Goal: Task Accomplishment & Management: Use online tool/utility

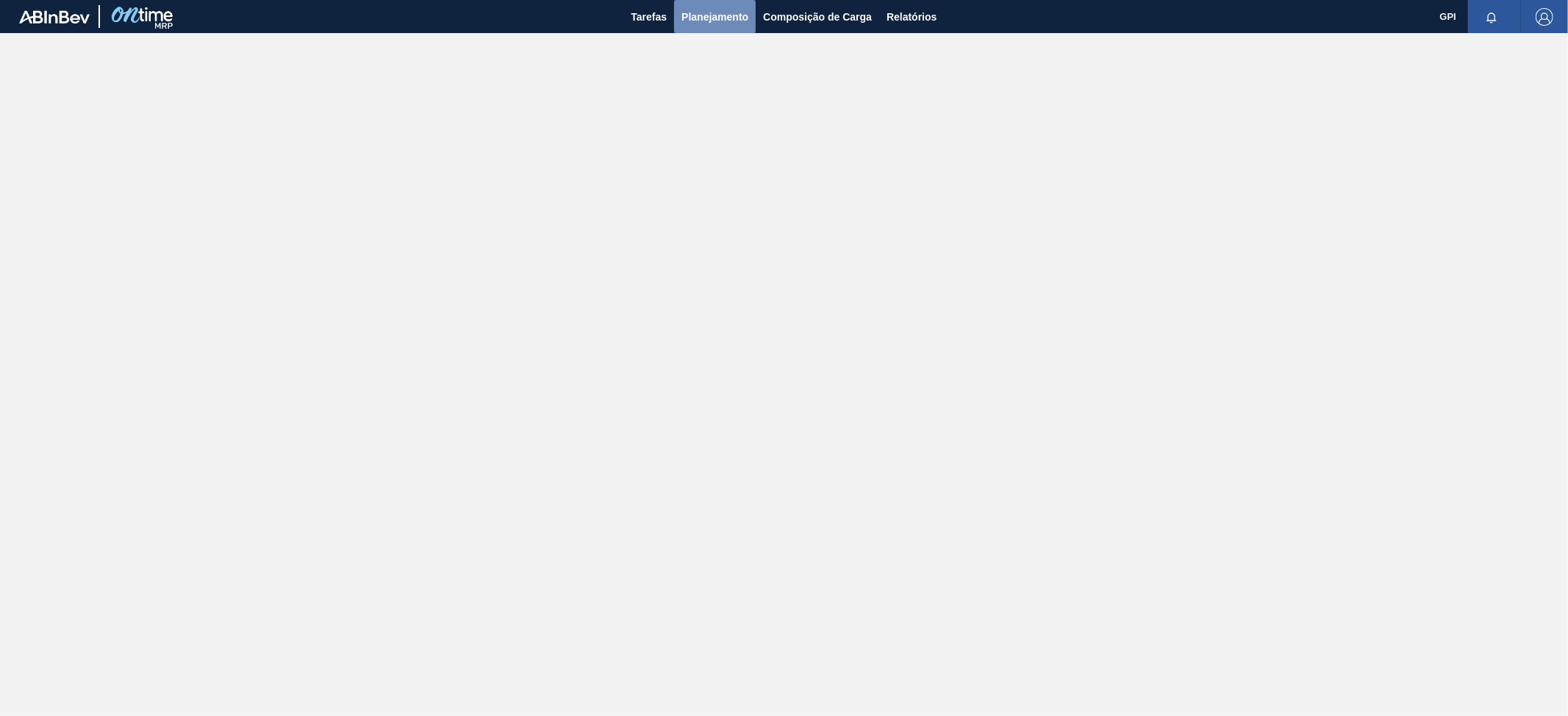
click at [710, 22] on span "Planejamento" at bounding box center [714, 16] width 67 height 17
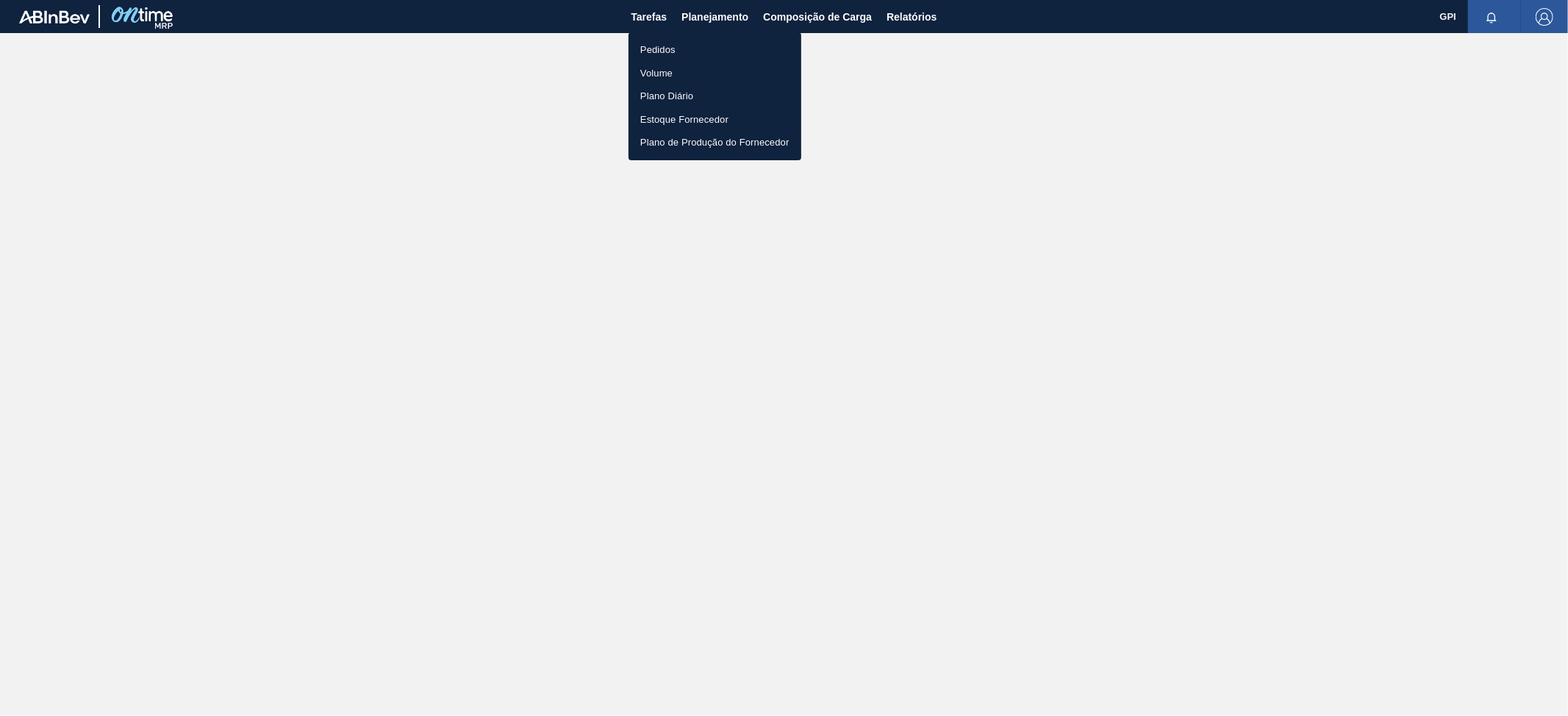
click at [671, 48] on li "Pedidos" at bounding box center [715, 49] width 173 height 23
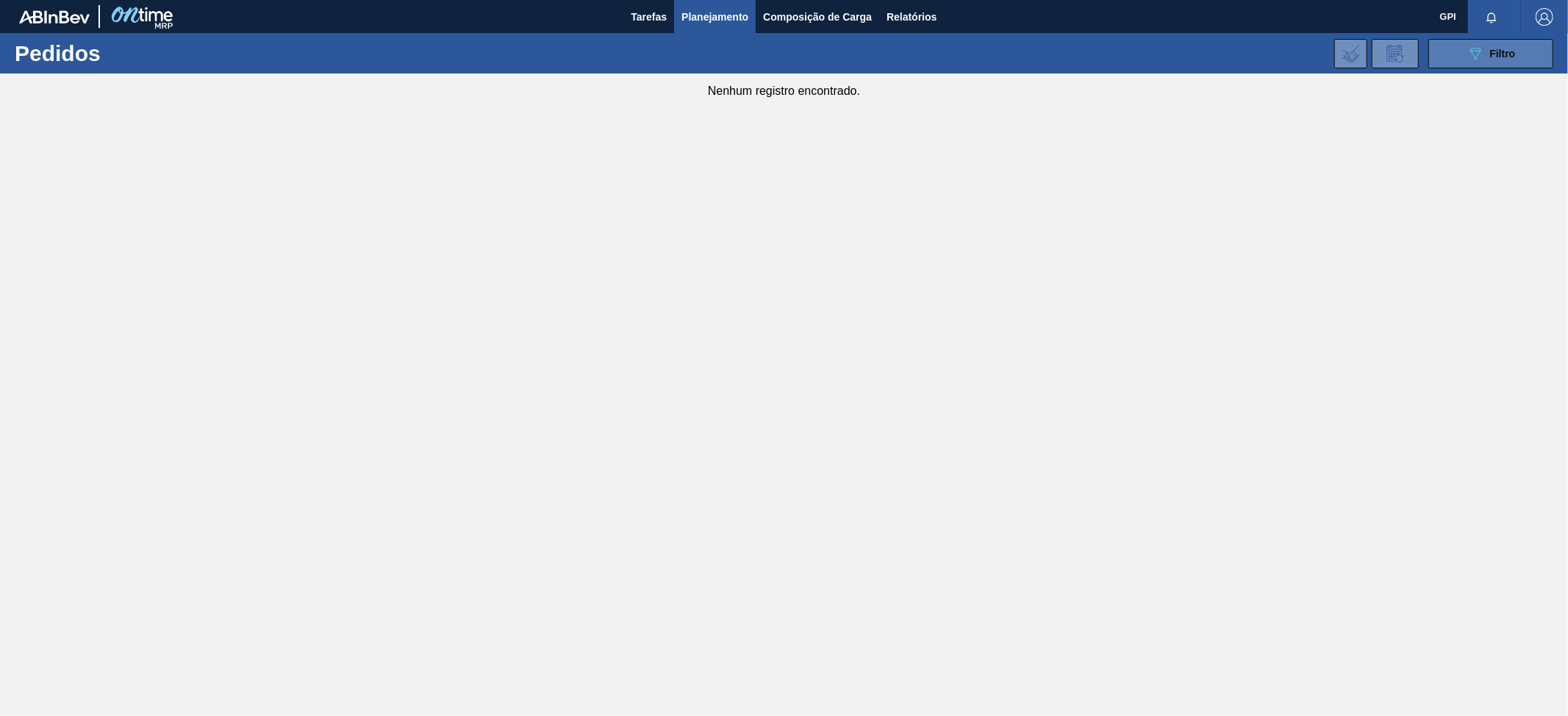
click at [1490, 48] on div "089F7B8B-B2A5-4AFE-B5C0-19BA573D28AC Filtro" at bounding box center [1491, 54] width 49 height 17
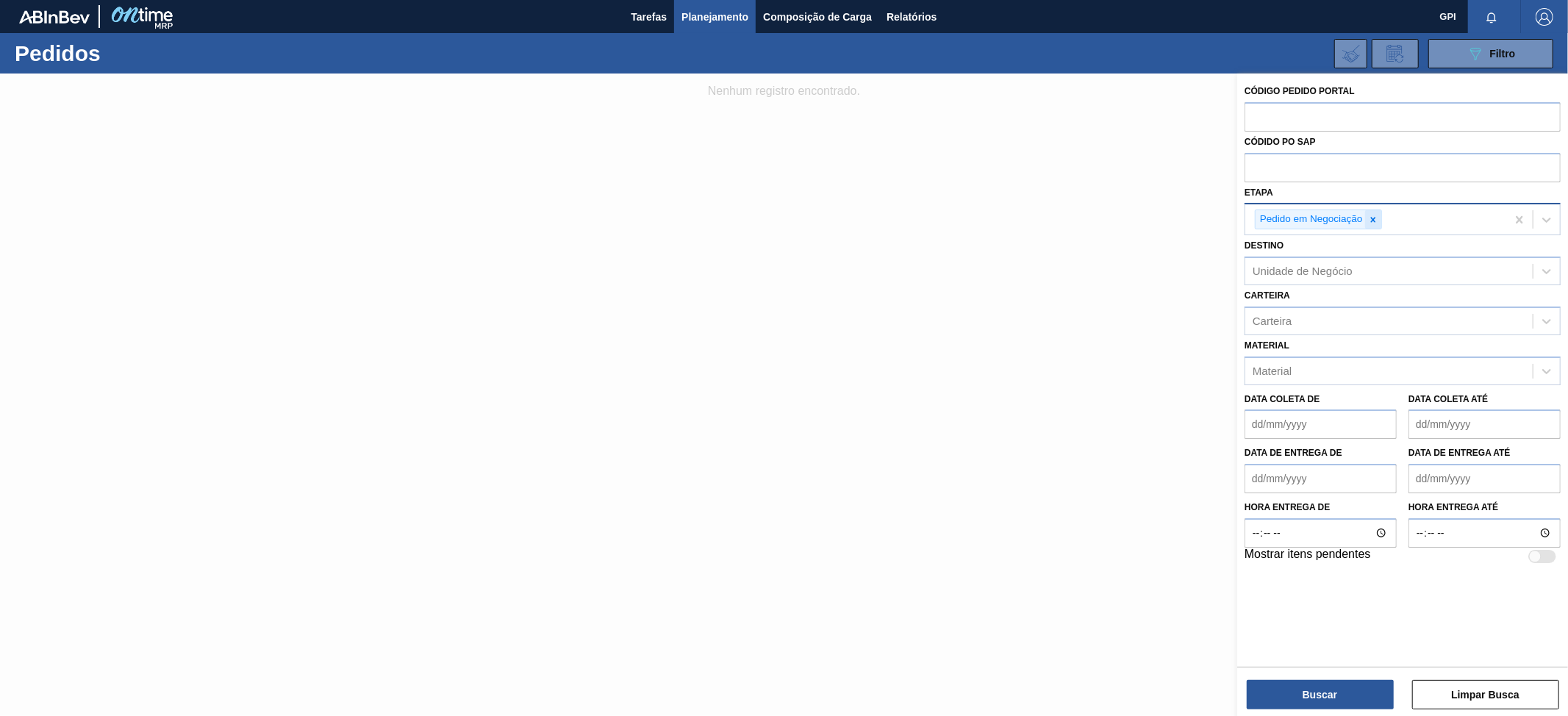
click at [1378, 218] on icon at bounding box center [1373, 220] width 10 height 10
click at [1547, 212] on icon at bounding box center [1546, 217] width 15 height 15
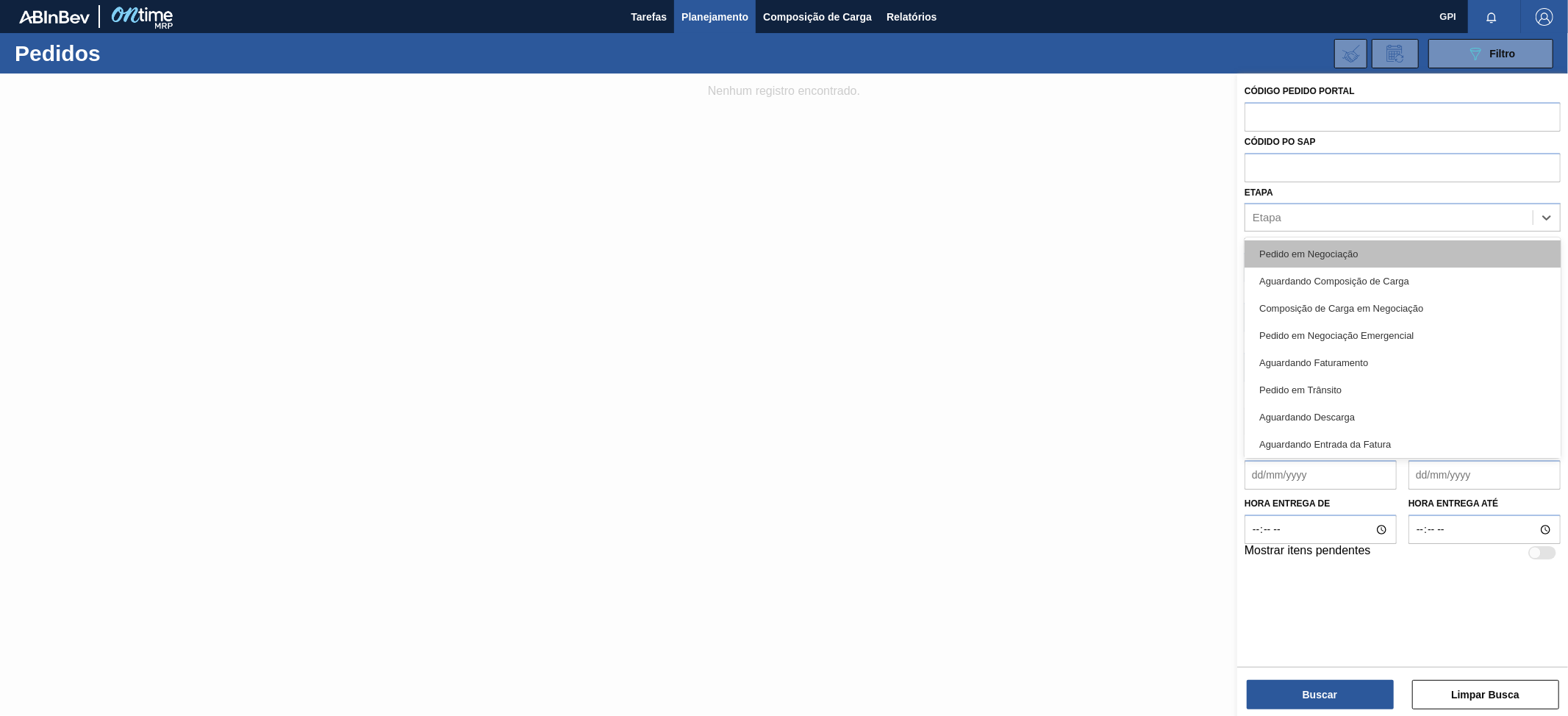
click at [1391, 257] on div "Pedido em Negociação" at bounding box center [1403, 254] width 316 height 27
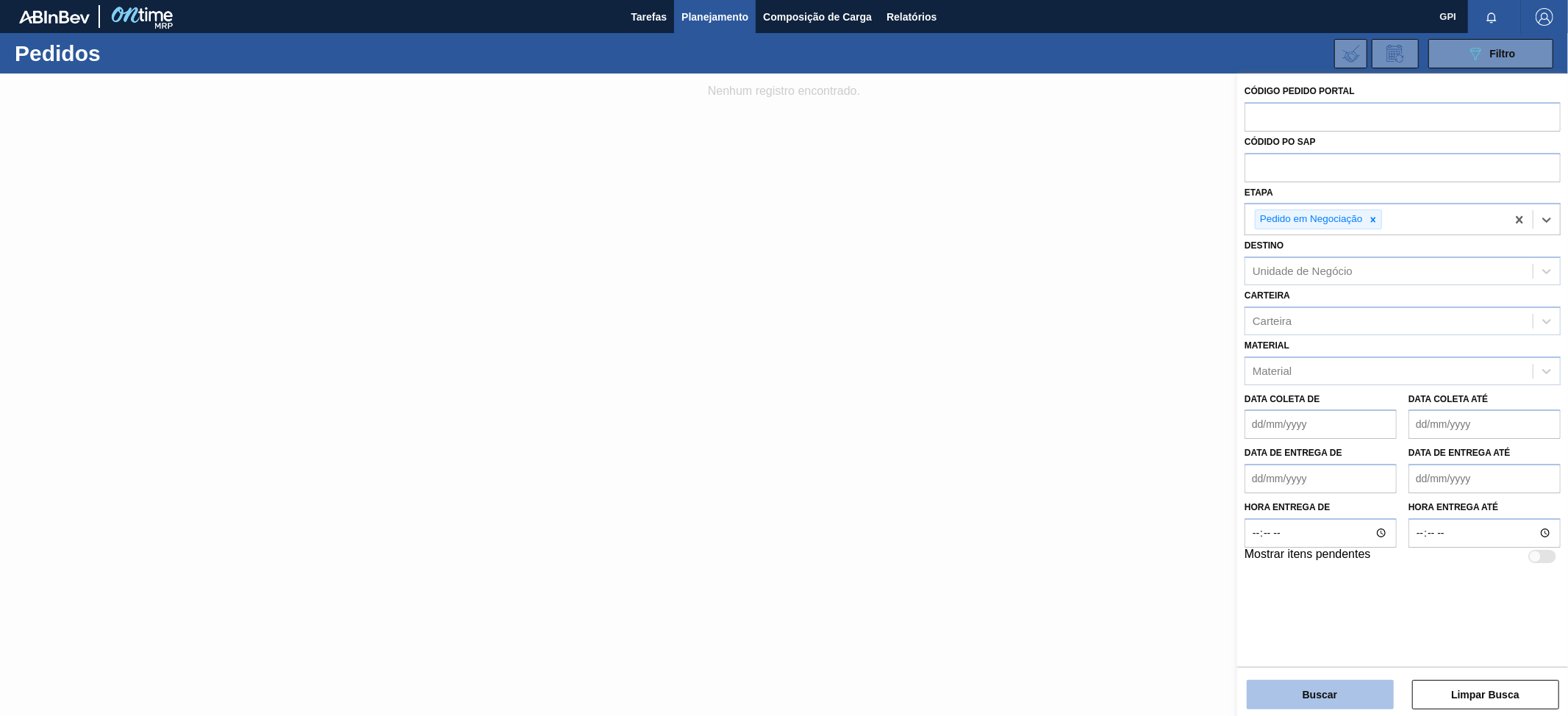
click at [1295, 695] on button "Buscar" at bounding box center [1320, 695] width 147 height 29
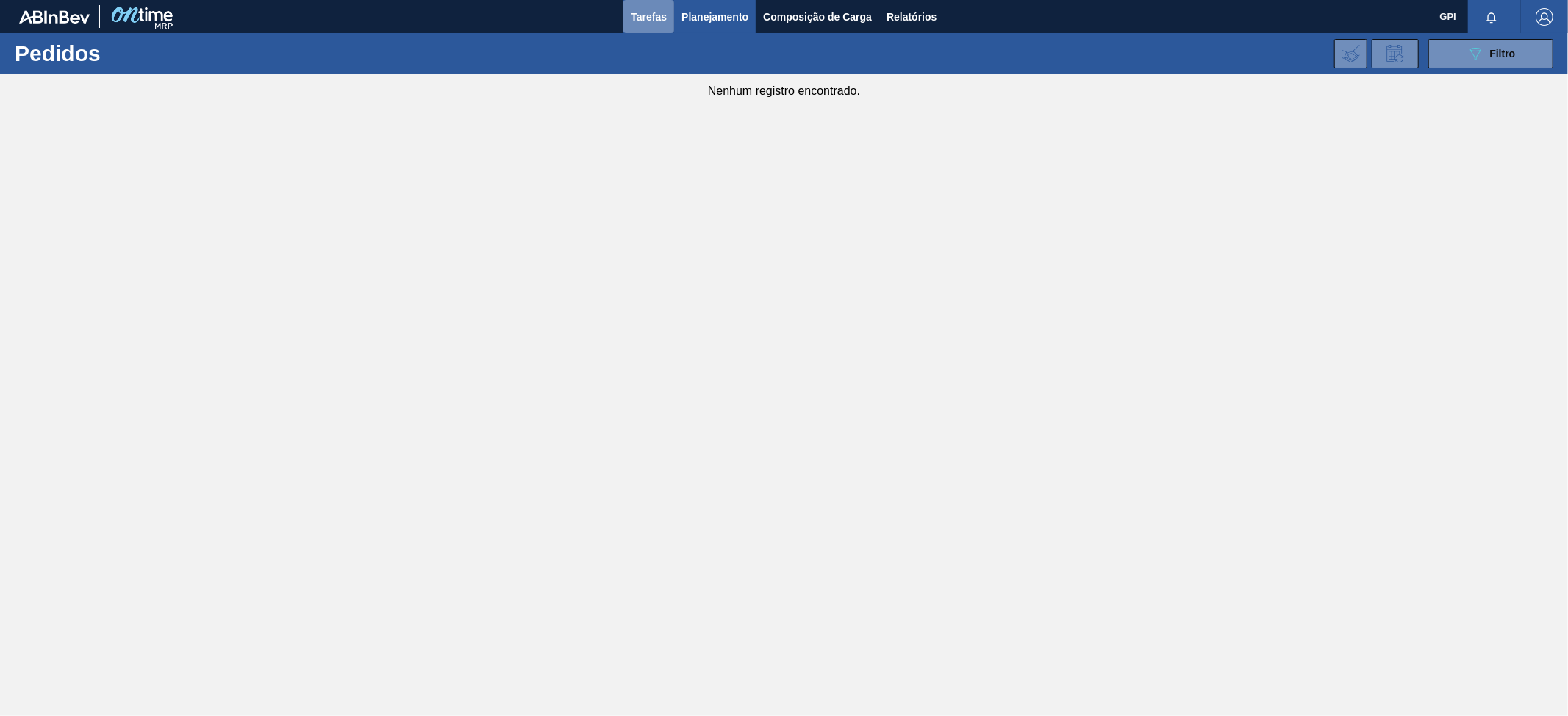
click at [636, 18] on span "Tarefas" at bounding box center [649, 16] width 36 height 17
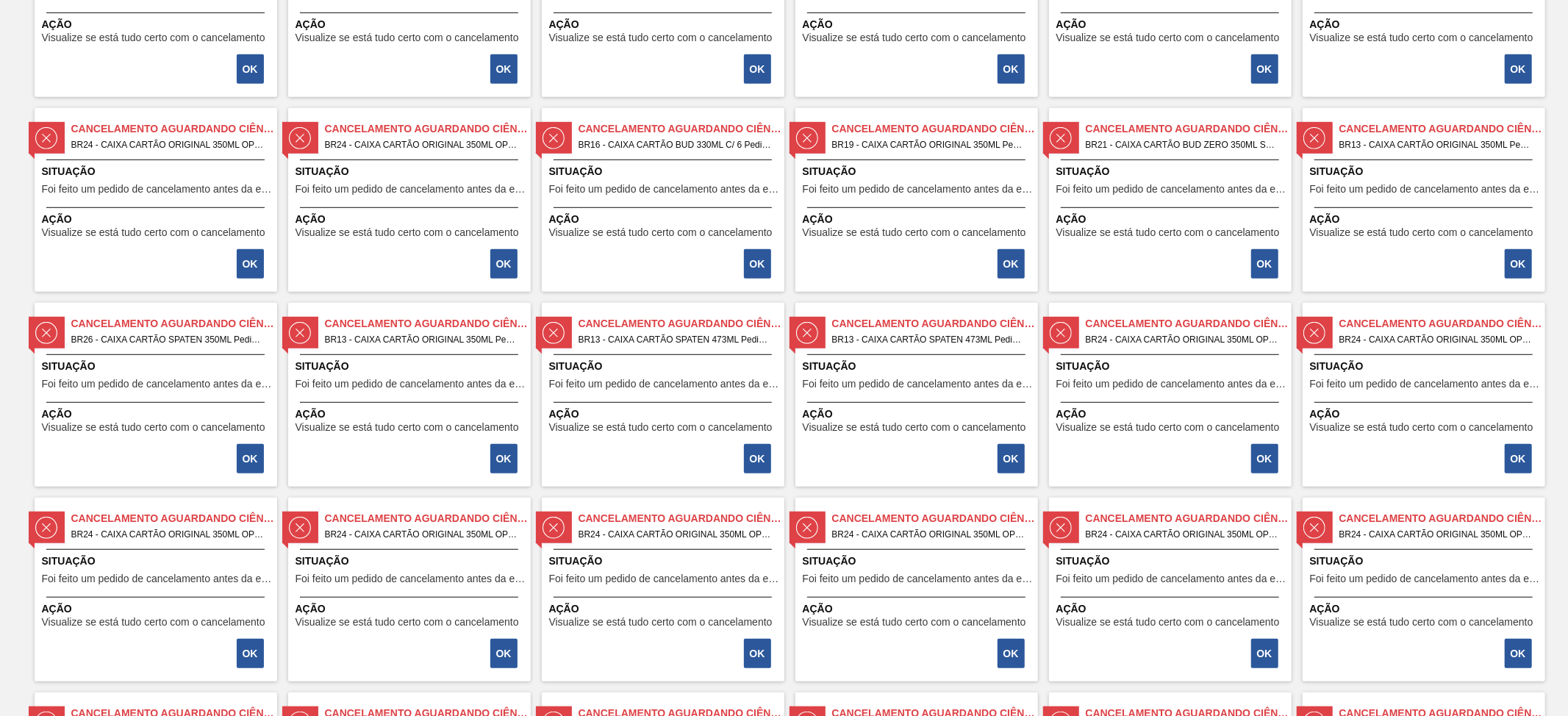
scroll to position [1183, 0]
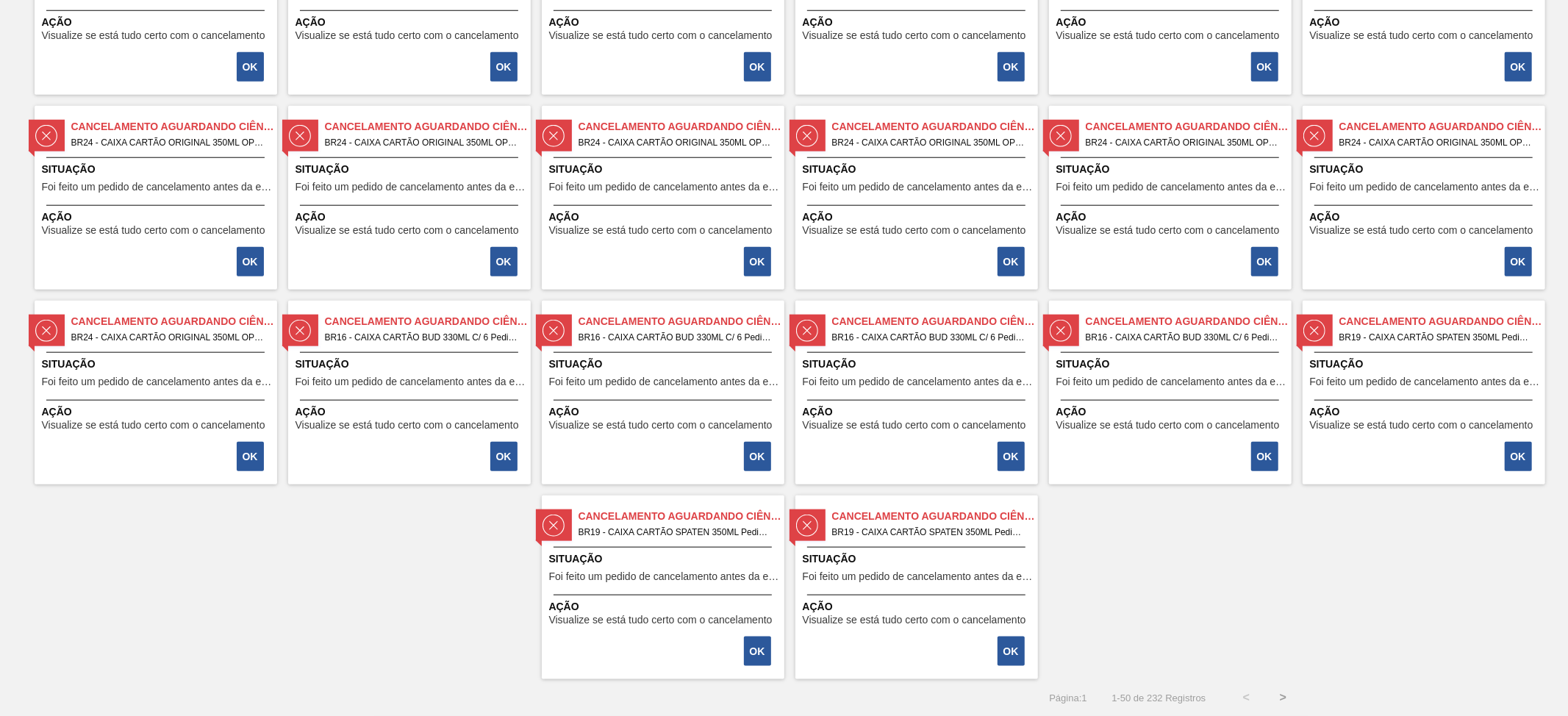
click at [895, 548] on div "Cancelamento aguardando ciência BR19 - CAIXA CARTÃO SPATEN 350ML Pedido - 15397…" at bounding box center [917, 587] width 242 height 184
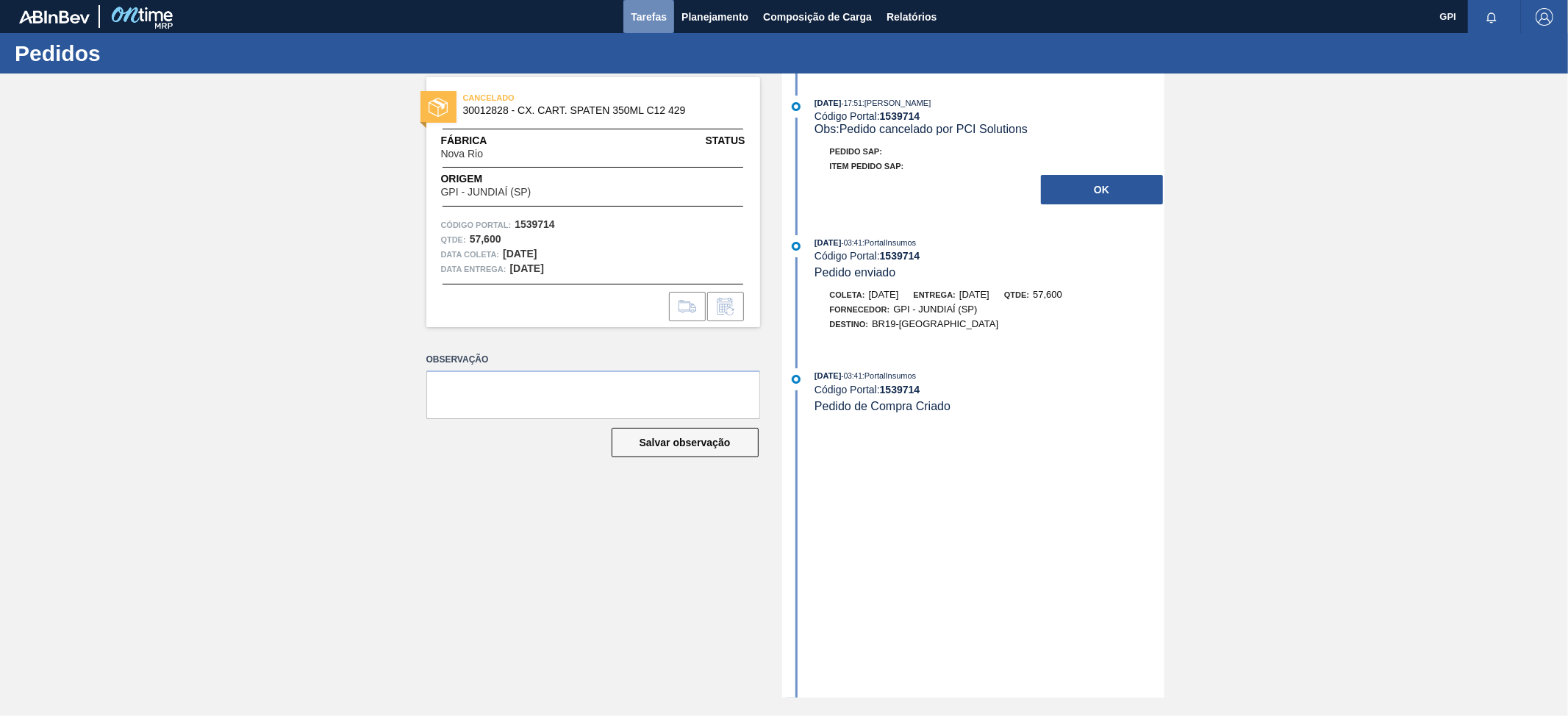
click at [642, 13] on span "Tarefas" at bounding box center [649, 16] width 36 height 17
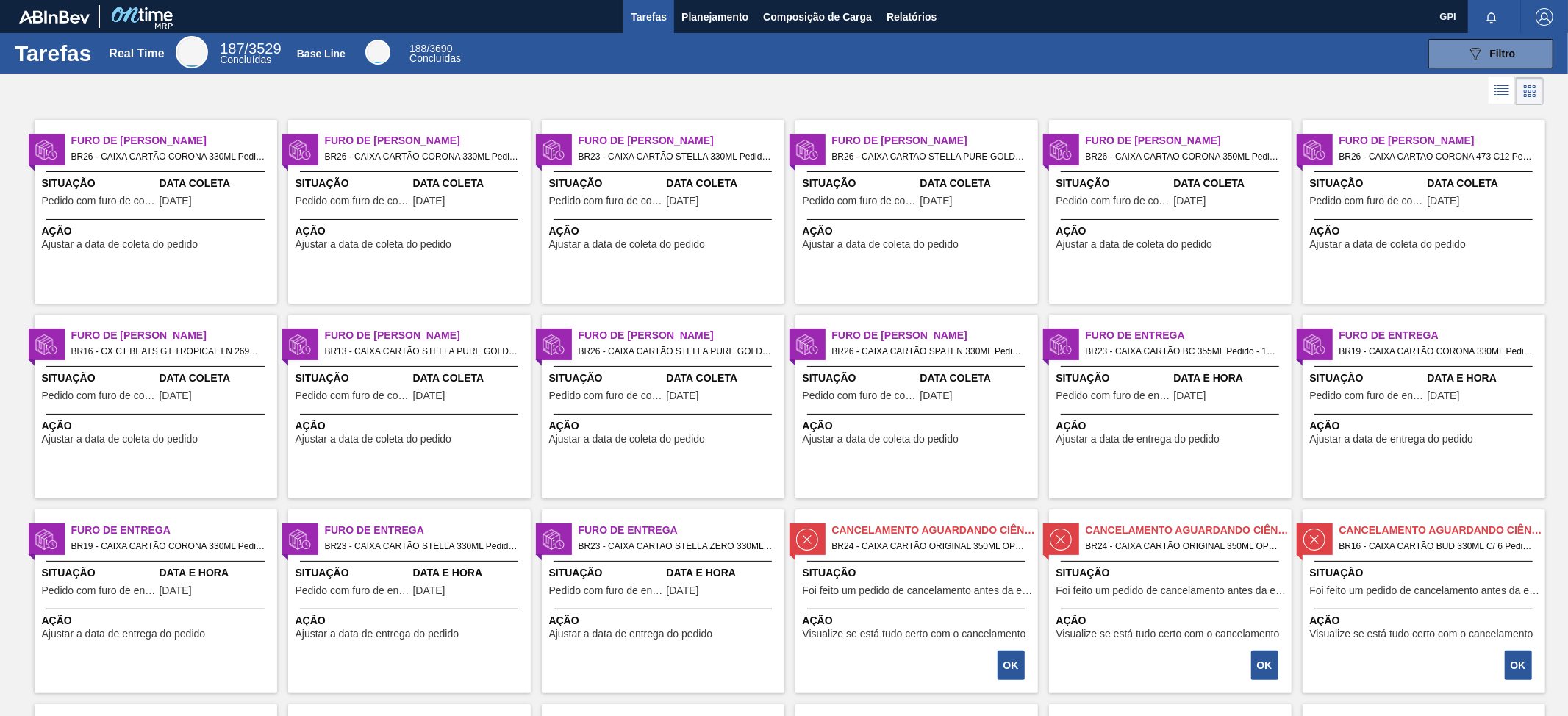
click at [1171, 286] on div "Furo de Coleta BR26 - CAIXA CARTAO CORONA 350ML Pedido - 1978436 Situação Pedid…" at bounding box center [1171, 211] width 242 height 184
click at [725, 24] on span "Planejamento" at bounding box center [714, 16] width 67 height 17
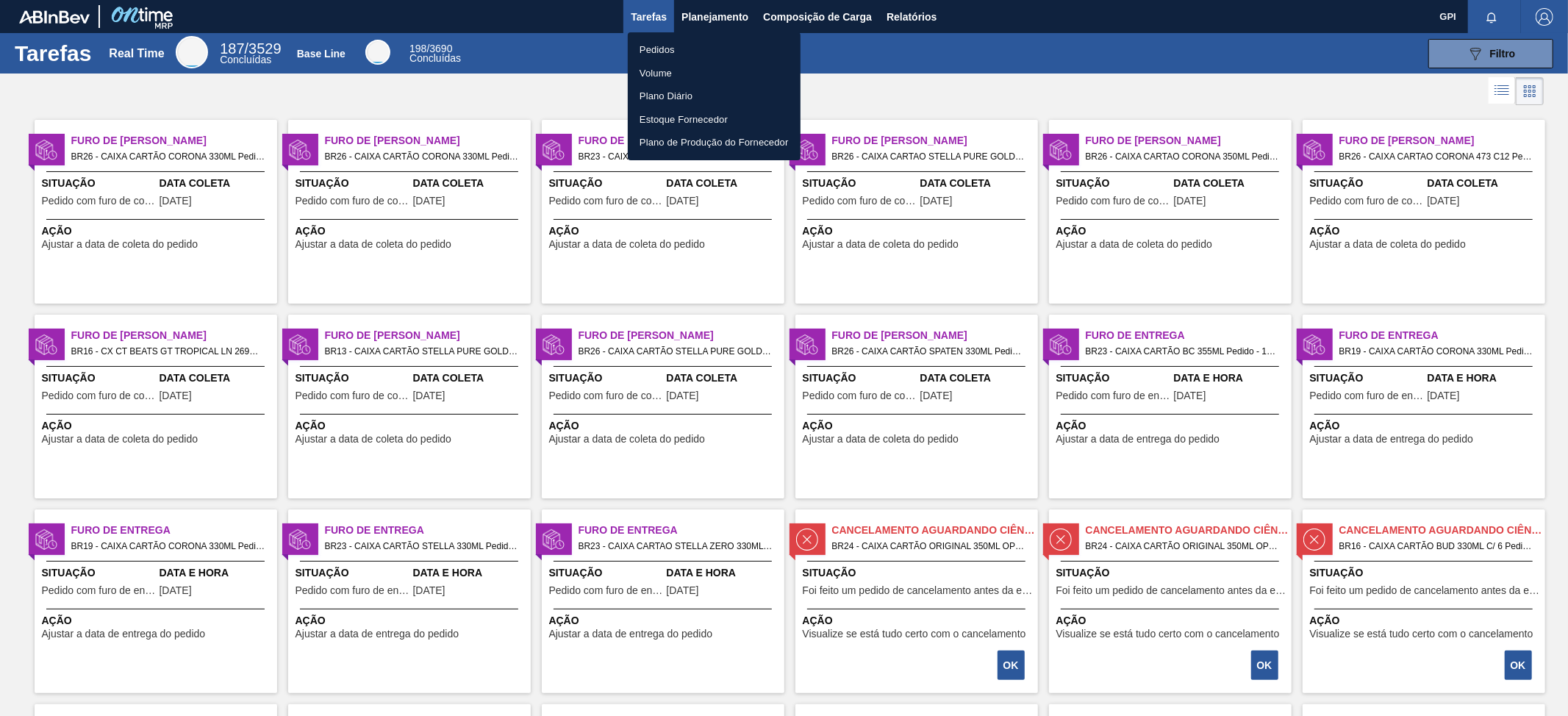
click at [666, 47] on li "Pedidos" at bounding box center [714, 49] width 173 height 23
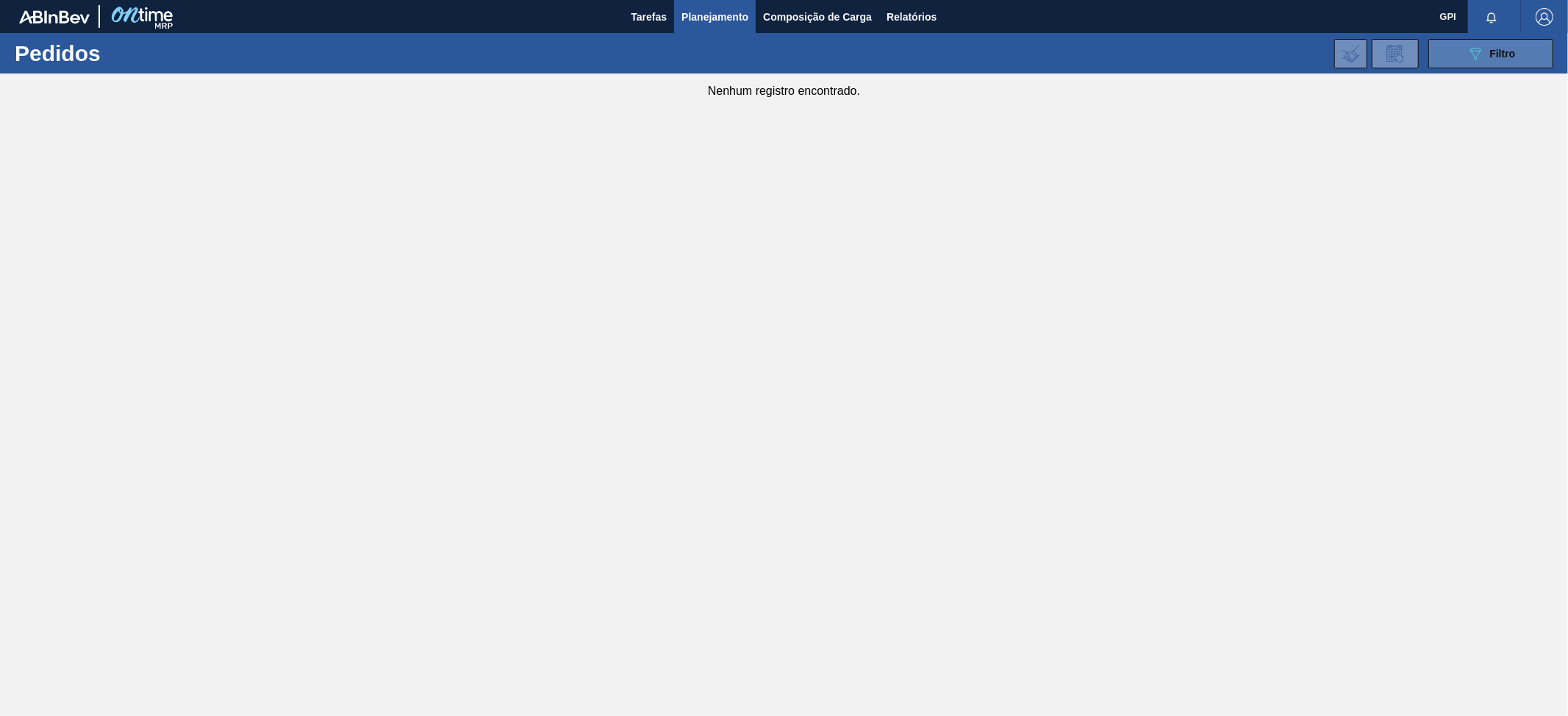
click at [1461, 46] on button "089F7B8B-B2A5-4AFE-B5C0-19BA573D28AC Filtro" at bounding box center [1491, 54] width 125 height 29
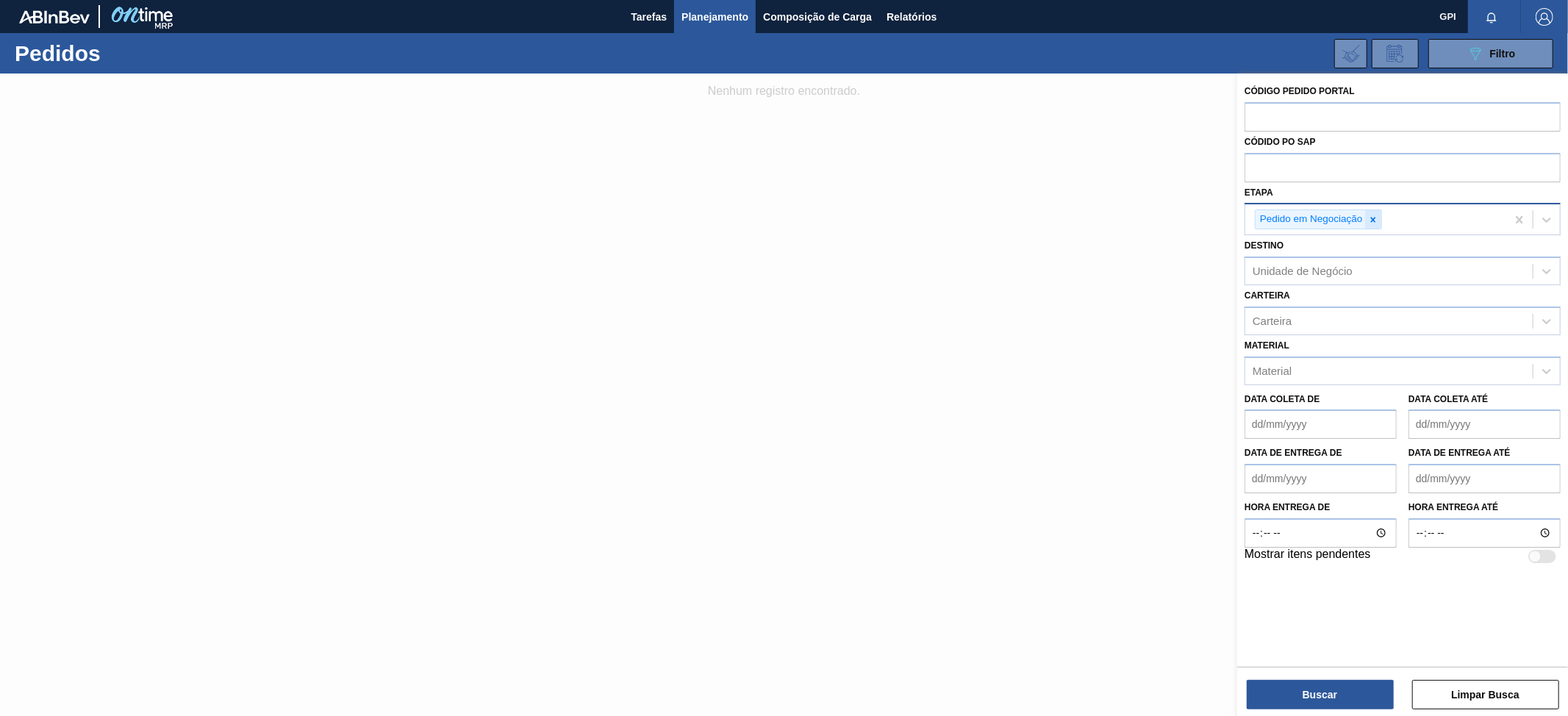
click at [1377, 219] on icon at bounding box center [1373, 220] width 10 height 10
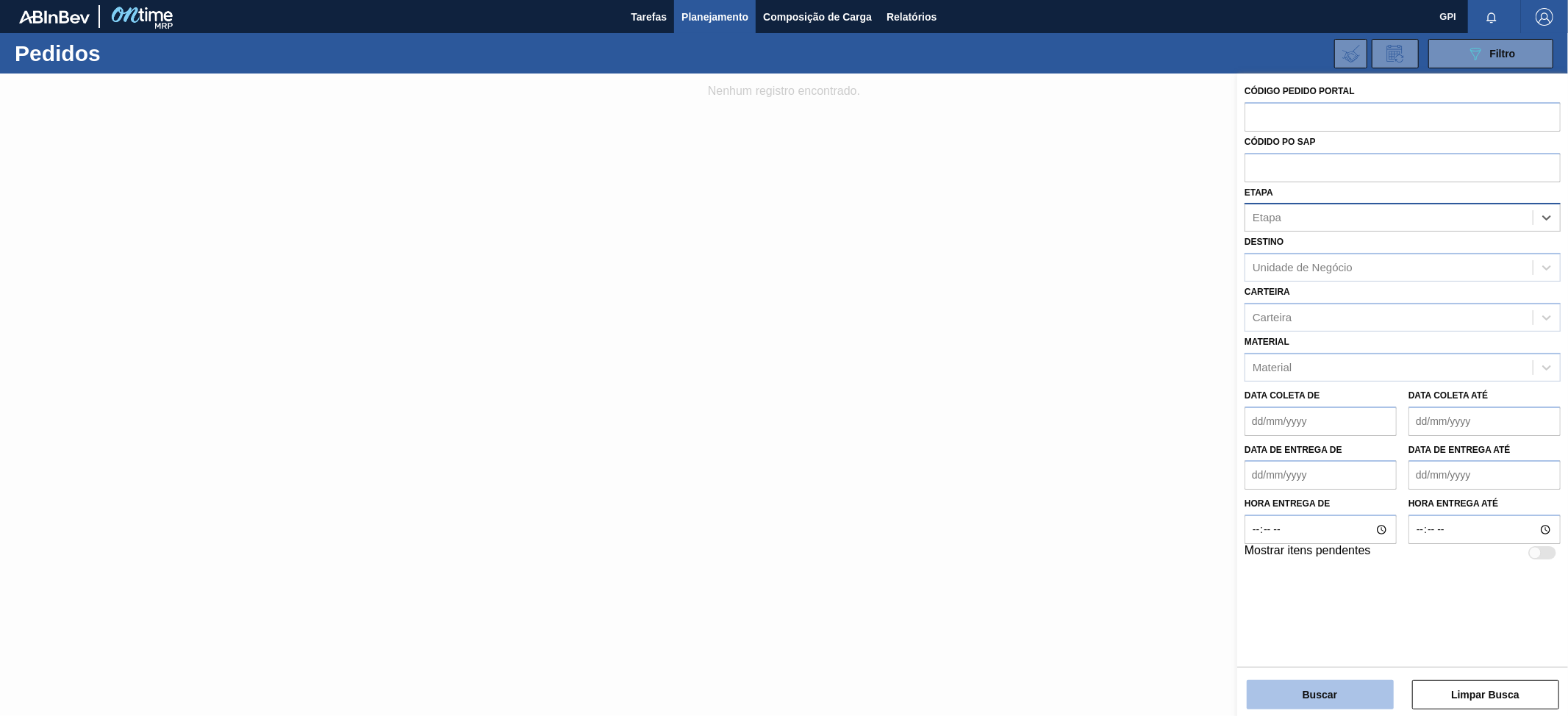
click at [1312, 687] on button "Buscar" at bounding box center [1320, 695] width 147 height 29
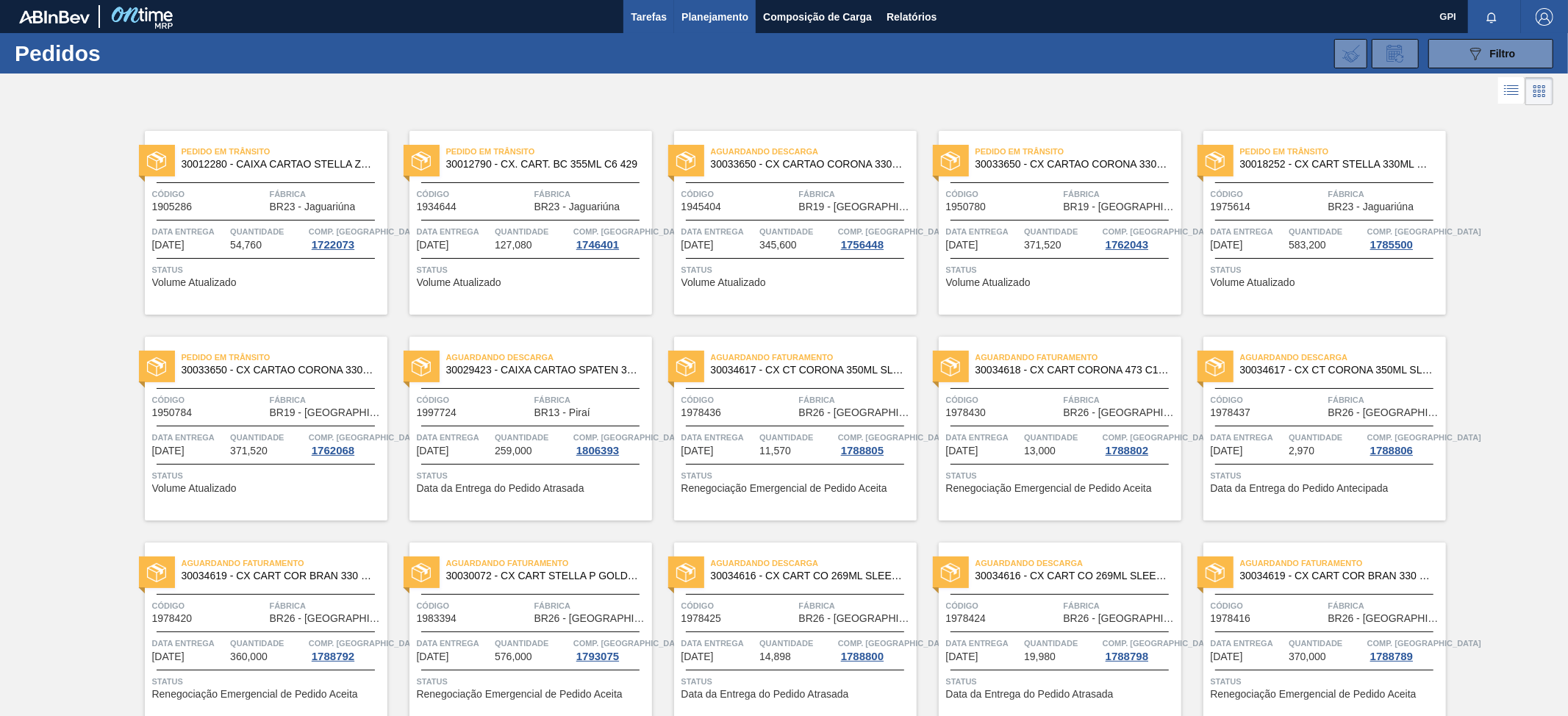
click at [632, 15] on span "Tarefas" at bounding box center [649, 16] width 36 height 17
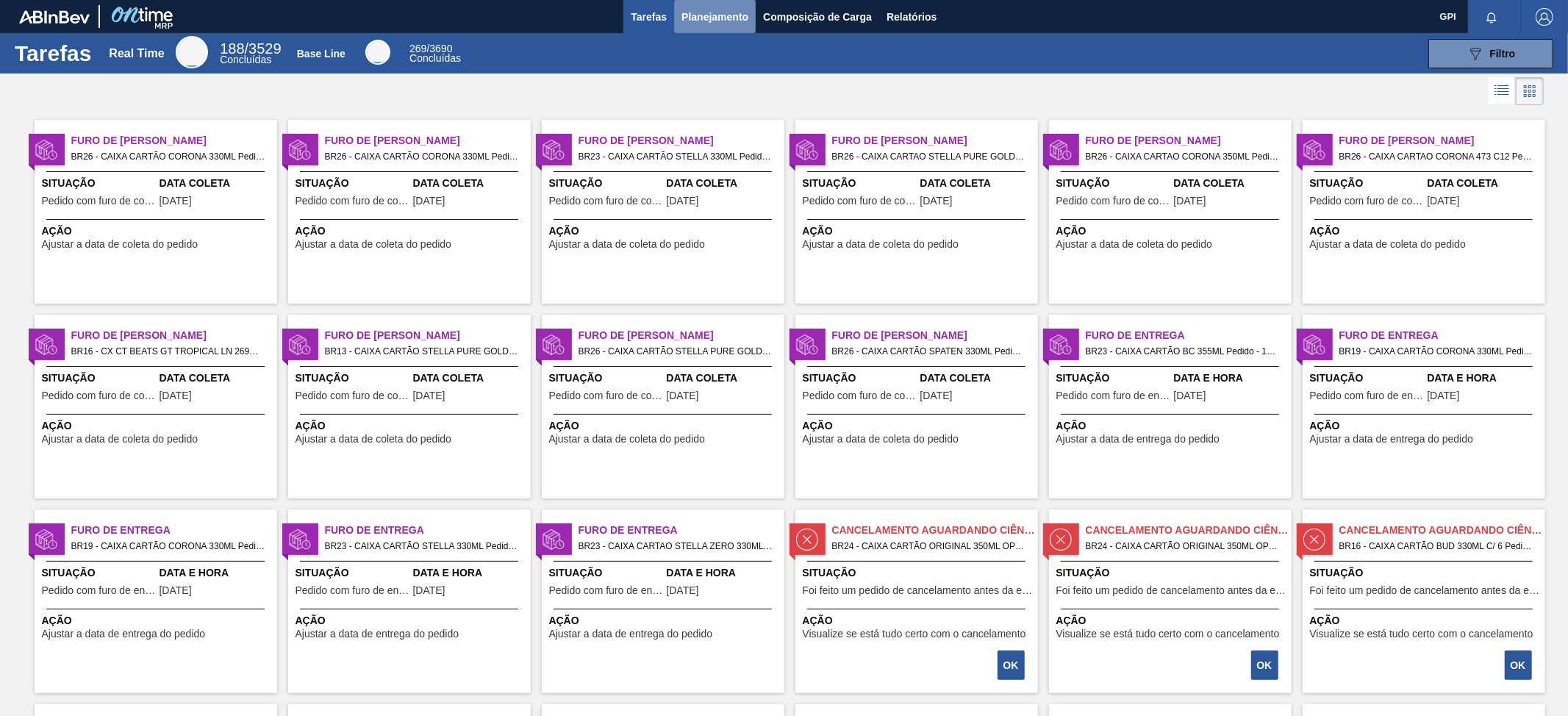
click at [697, 22] on span "Planejamento" at bounding box center [714, 16] width 67 height 17
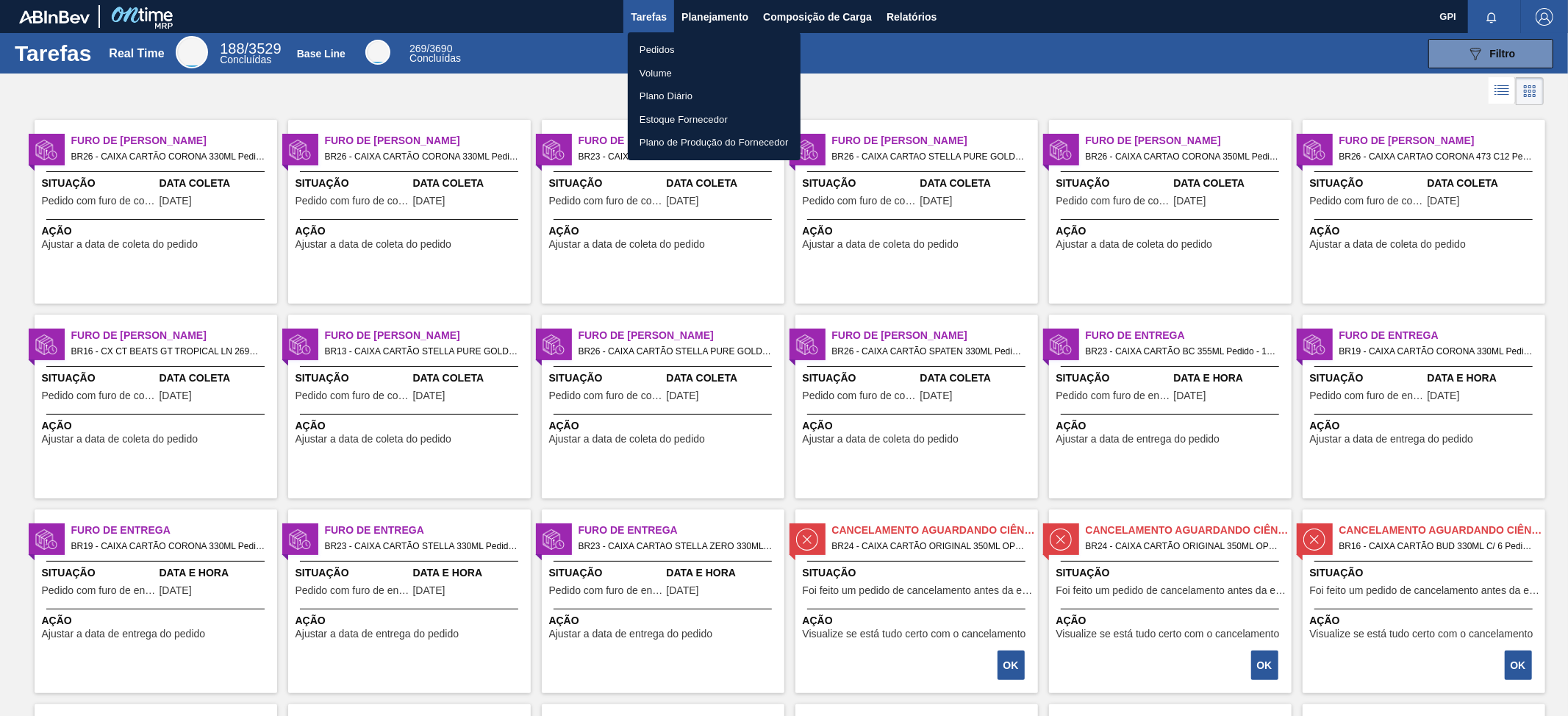
click at [812, 22] on div at bounding box center [784, 358] width 1568 height 716
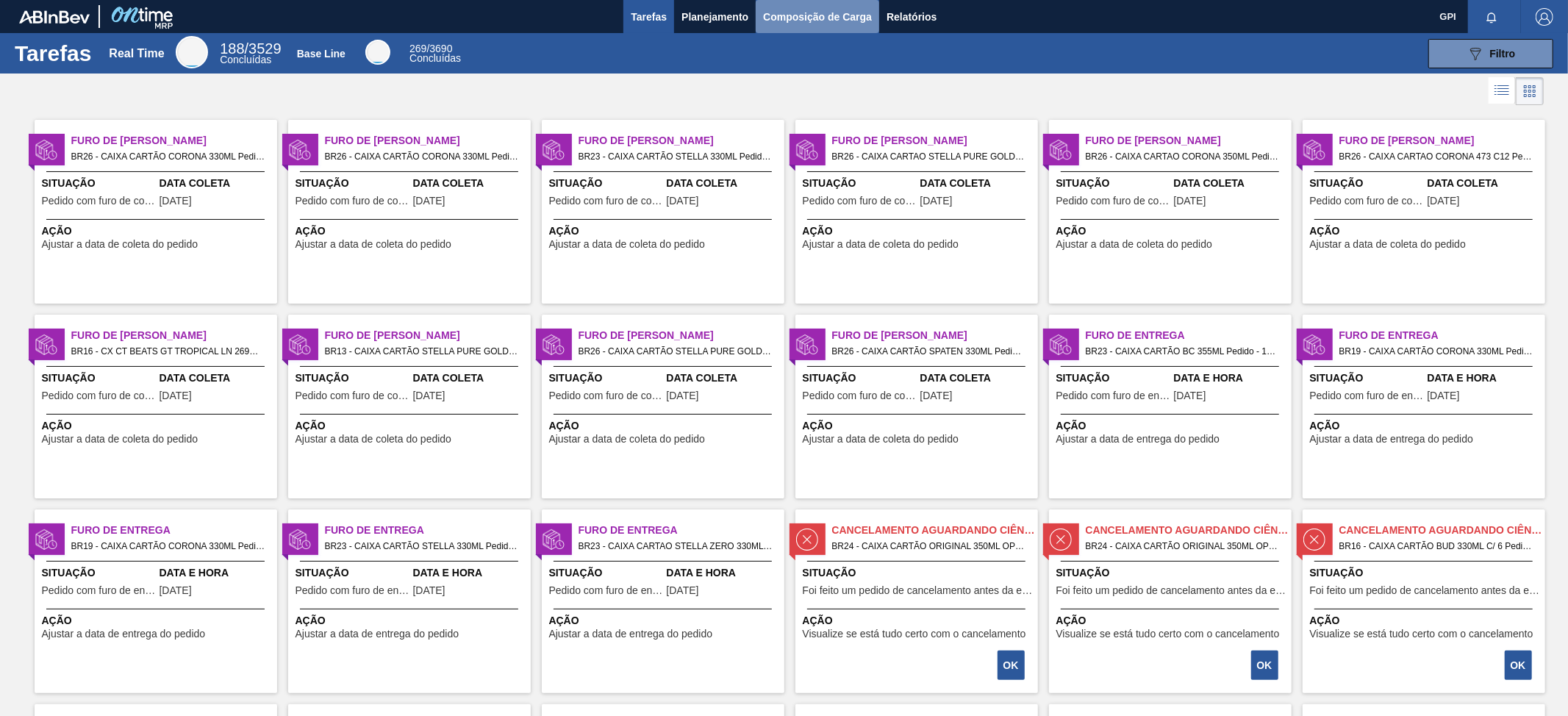
click at [810, 18] on span "Composição de Carga" at bounding box center [818, 16] width 109 height 17
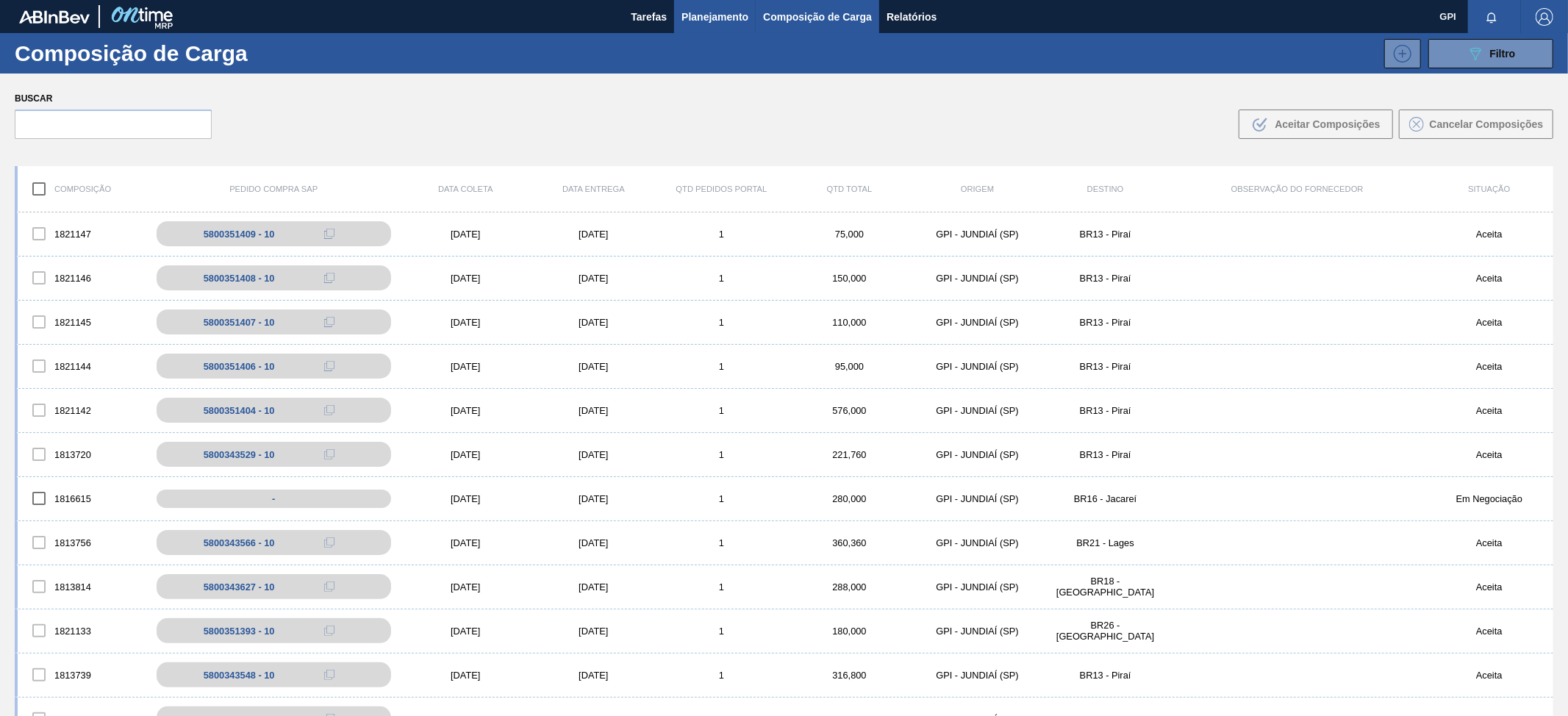
click at [712, 18] on span "Planejamento" at bounding box center [714, 16] width 67 height 17
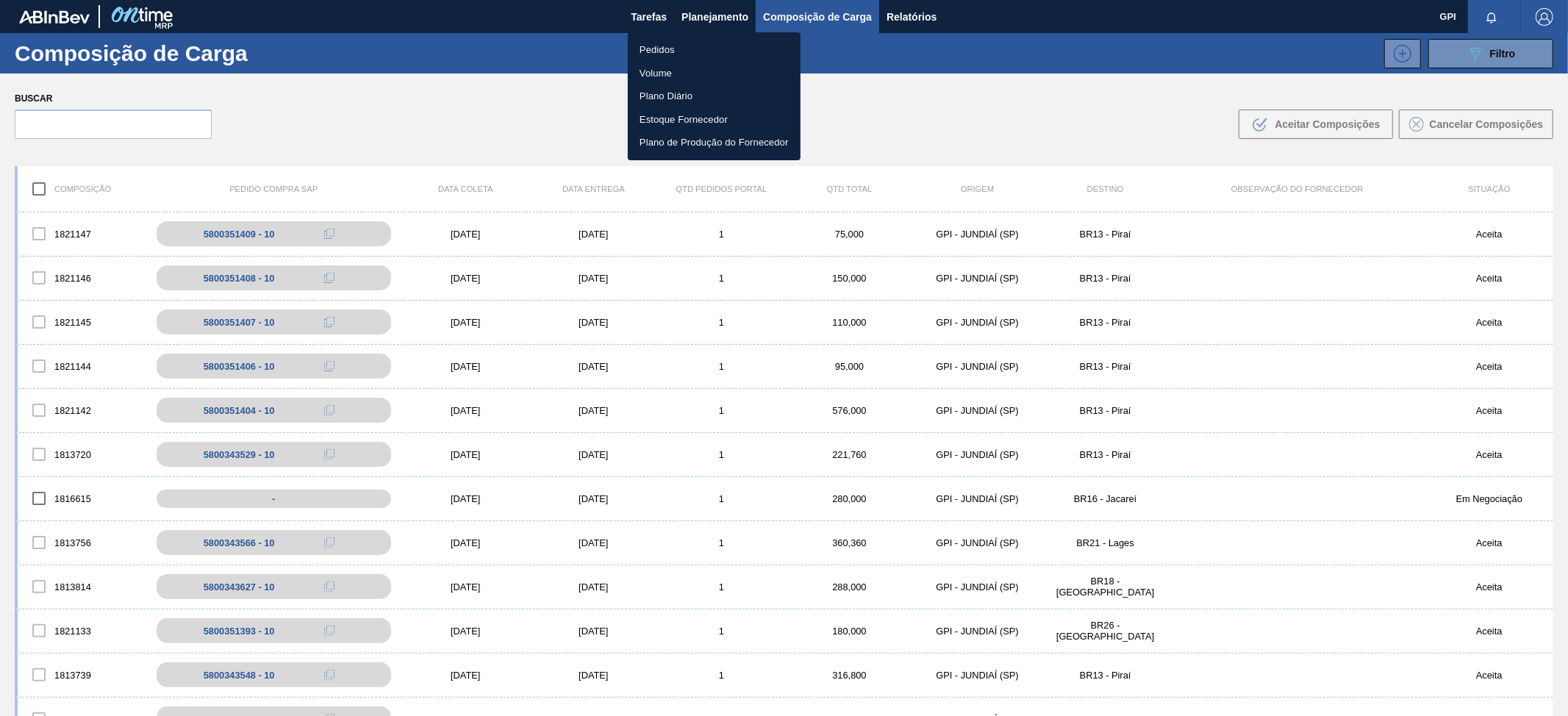
click at [662, 44] on li "Pedidos" at bounding box center [714, 49] width 173 height 23
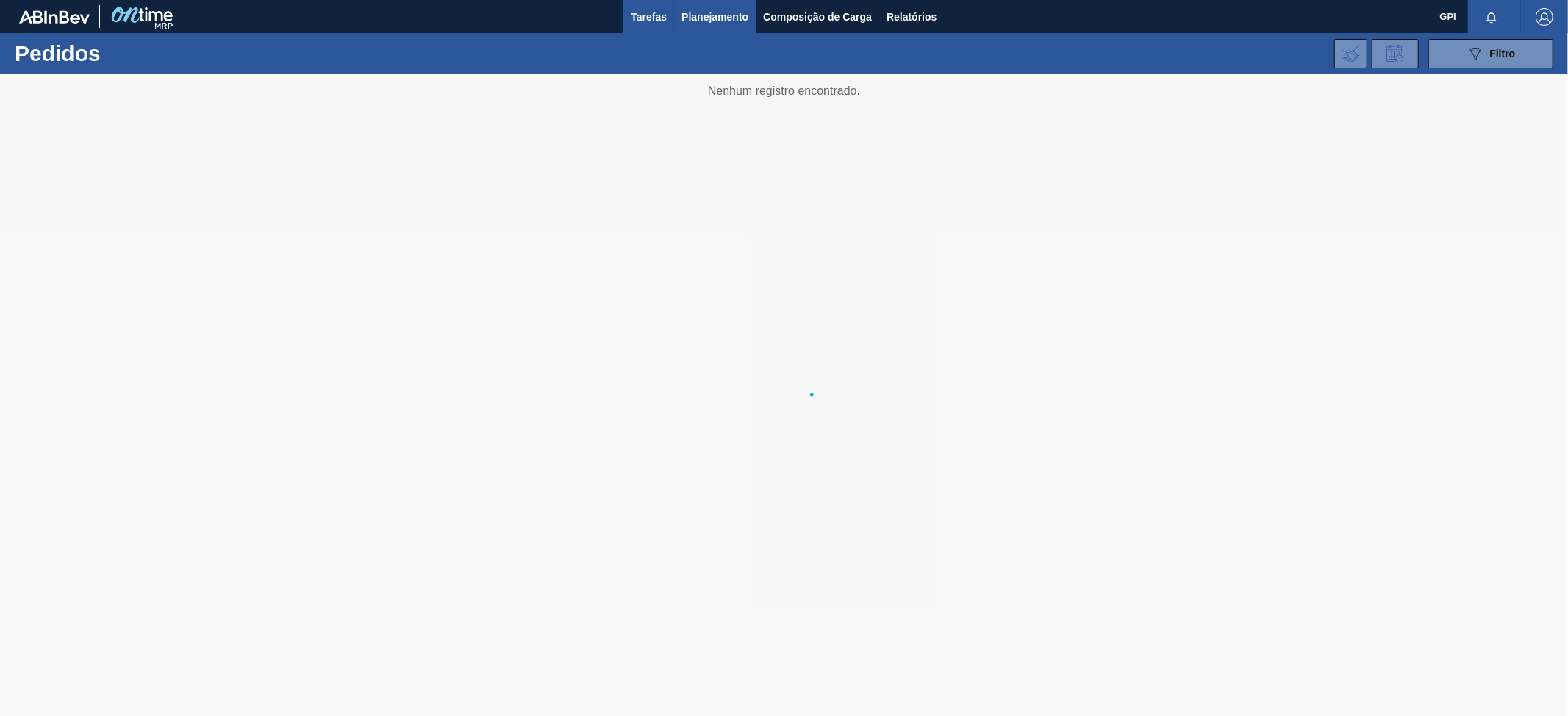
click at [651, 22] on span "Tarefas" at bounding box center [649, 16] width 36 height 17
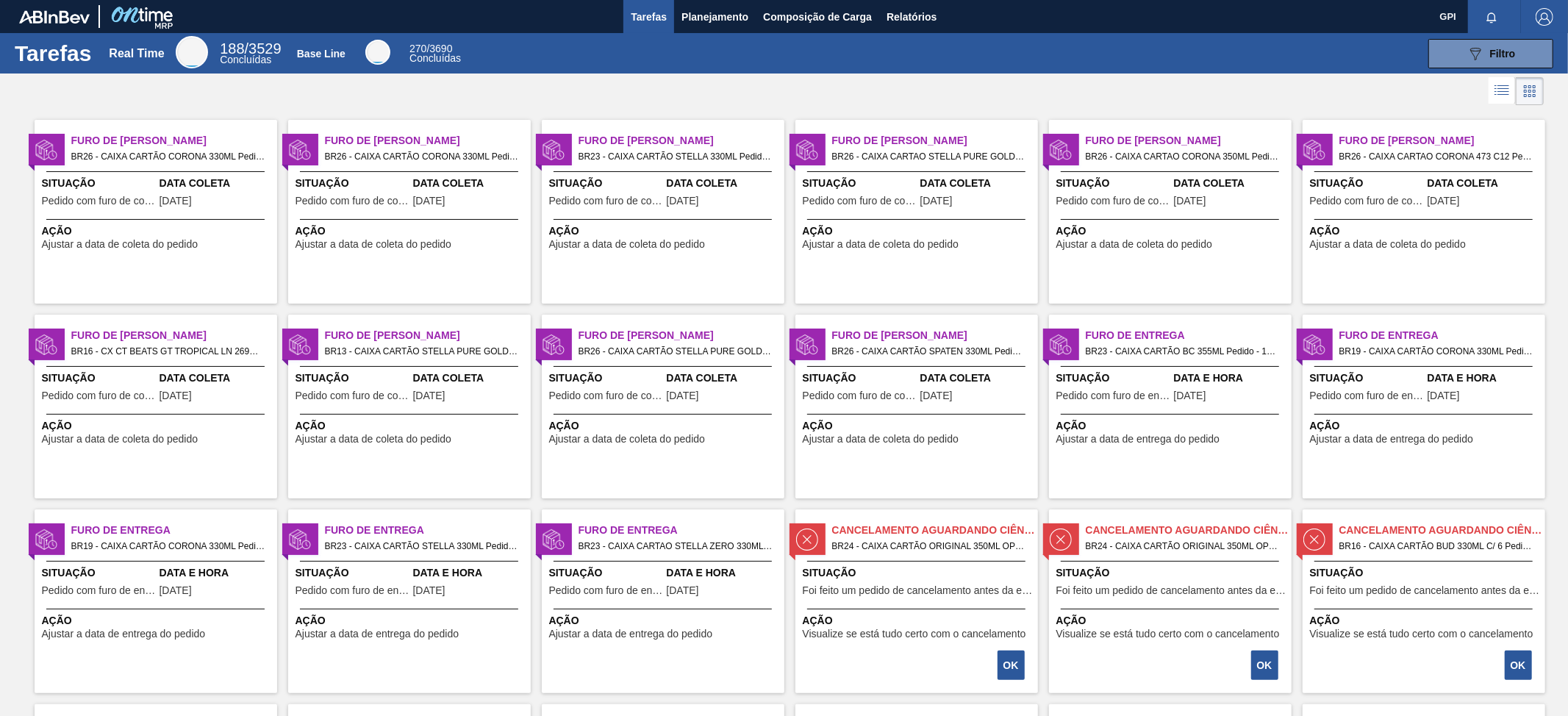
click at [177, 212] on div "Data Coleta 11/08/2025" at bounding box center [216, 194] width 114 height 36
